Goal: Task Accomplishment & Management: Use online tool/utility

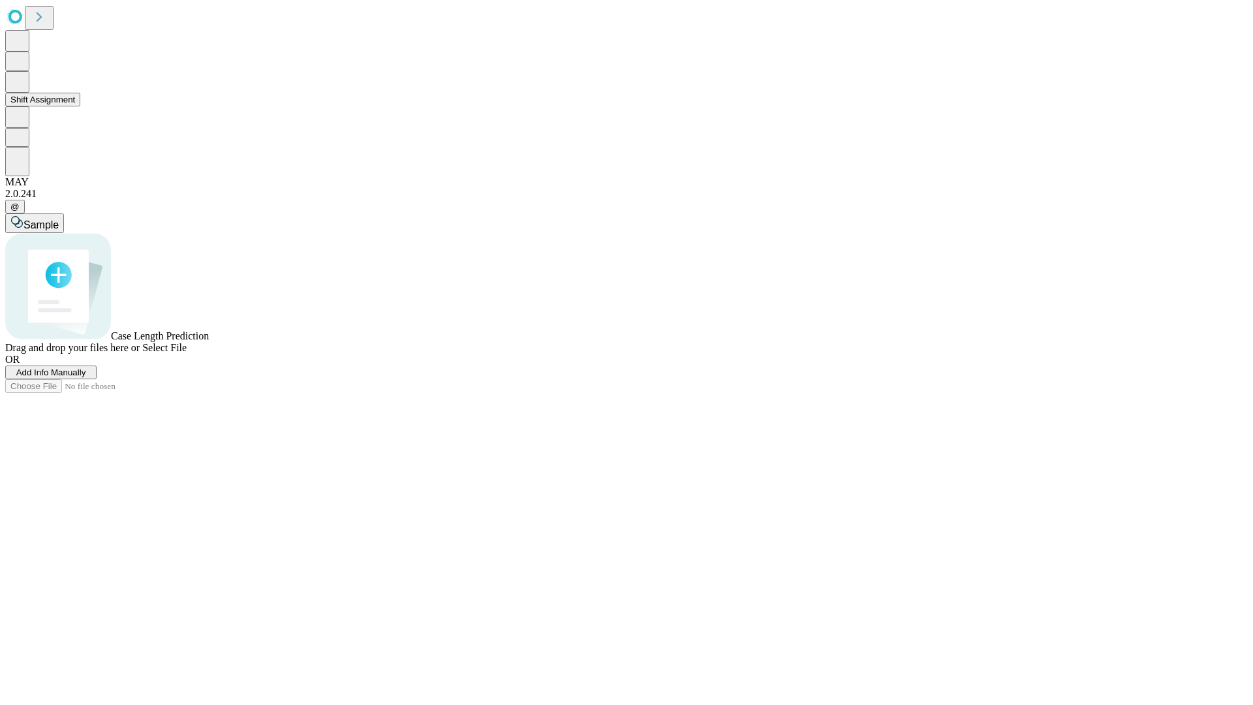
click at [80, 106] on button "Shift Assignment" at bounding box center [42, 100] width 75 height 14
